Goal: Task Accomplishment & Management: Complete application form

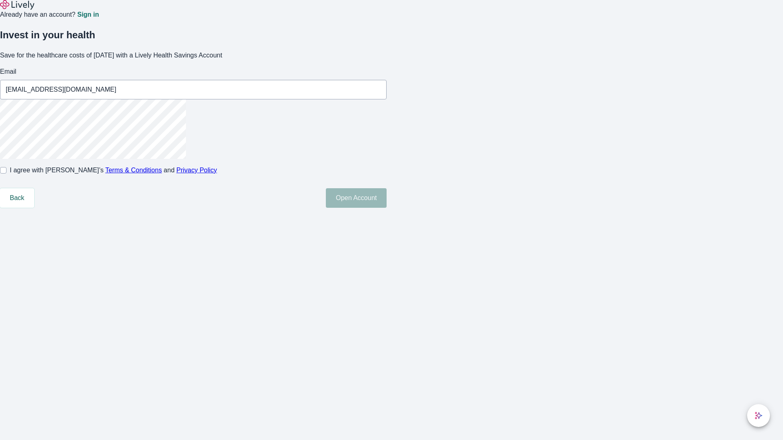
click at [7, 174] on input "I agree with Lively’s Terms & Conditions and Privacy Policy" at bounding box center [3, 170] width 7 height 7
checkbox input "true"
click at [386, 208] on button "Open Account" at bounding box center [356, 198] width 61 height 20
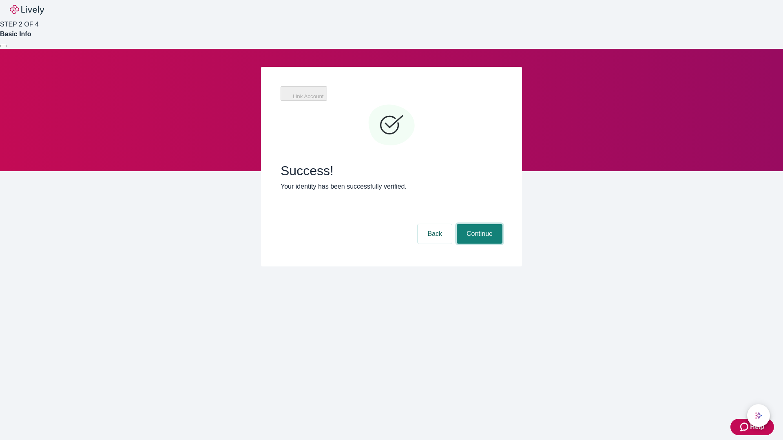
click at [478, 224] on button "Continue" at bounding box center [480, 234] width 46 height 20
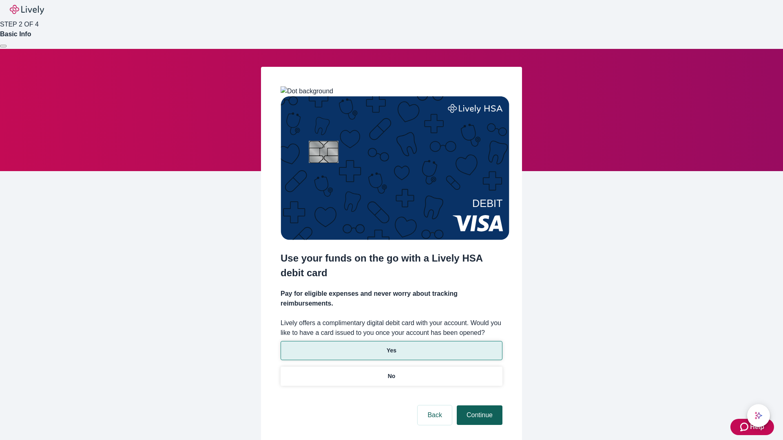
click at [391, 347] on p "Yes" at bounding box center [391, 351] width 10 height 9
click at [478, 406] on button "Continue" at bounding box center [480, 416] width 46 height 20
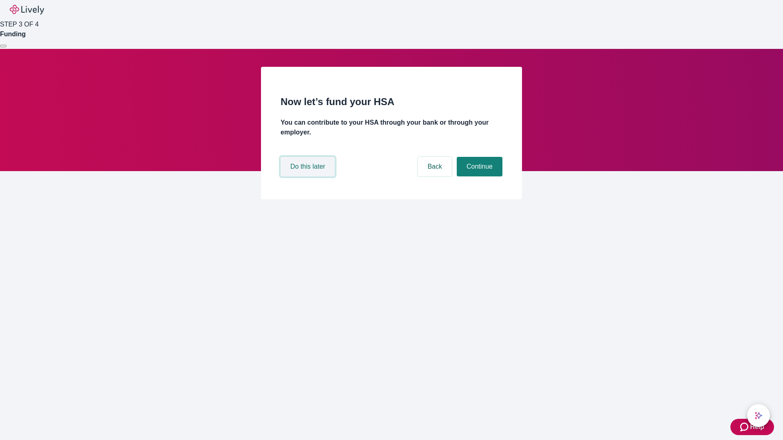
click at [309, 177] on button "Do this later" at bounding box center [307, 167] width 54 height 20
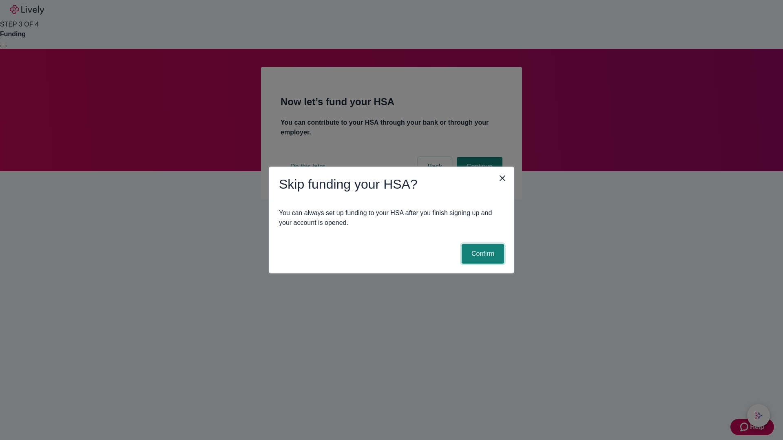
click at [481, 254] on button "Confirm" at bounding box center [483, 254] width 42 height 20
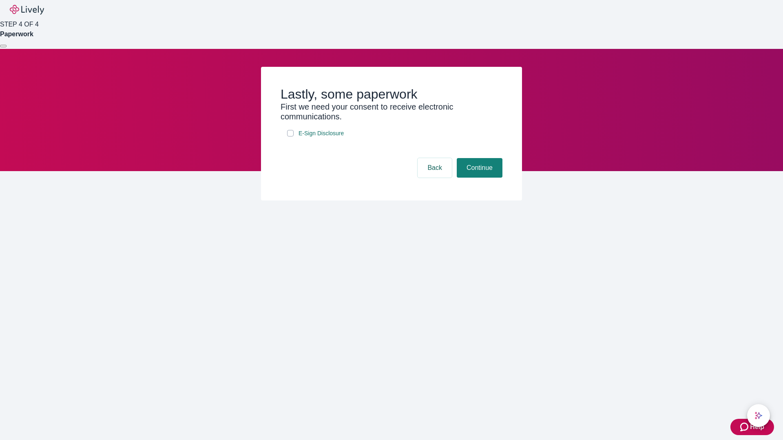
click at [290, 137] on input "E-Sign Disclosure" at bounding box center [290, 133] width 7 height 7
checkbox input "true"
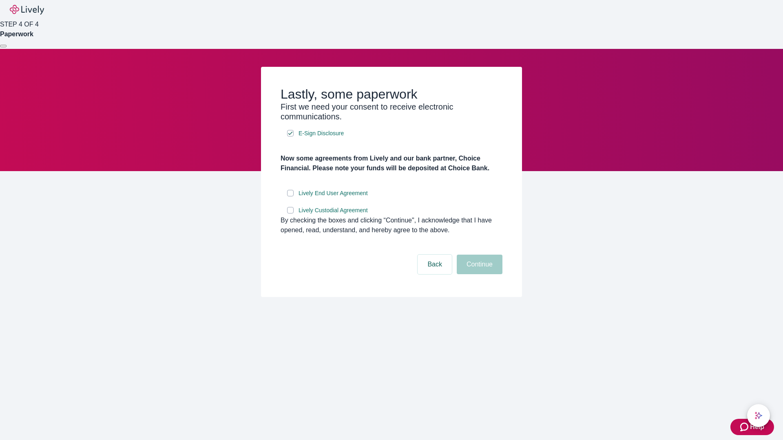
click at [290, 197] on input "Lively End User Agreement" at bounding box center [290, 193] width 7 height 7
checkbox input "true"
click at [290, 214] on input "Lively Custodial Agreement" at bounding box center [290, 210] width 7 height 7
checkbox input "true"
click at [478, 274] on button "Continue" at bounding box center [480, 265] width 46 height 20
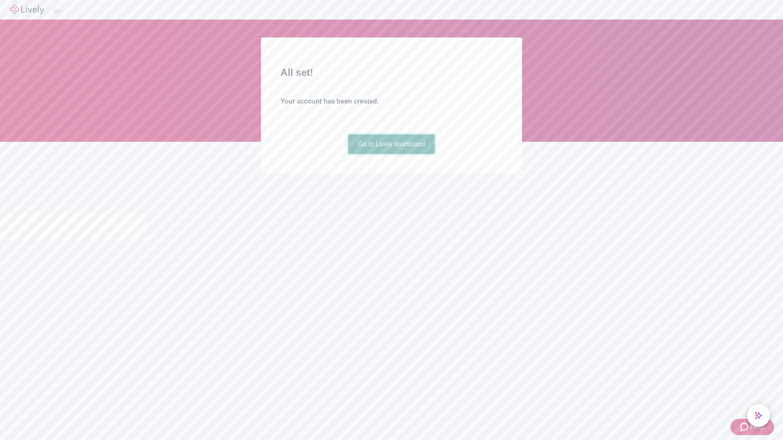
click at [391, 154] on link "Go to Lively dashboard" at bounding box center [391, 145] width 87 height 20
